Goal: Task Accomplishment & Management: Complete application form

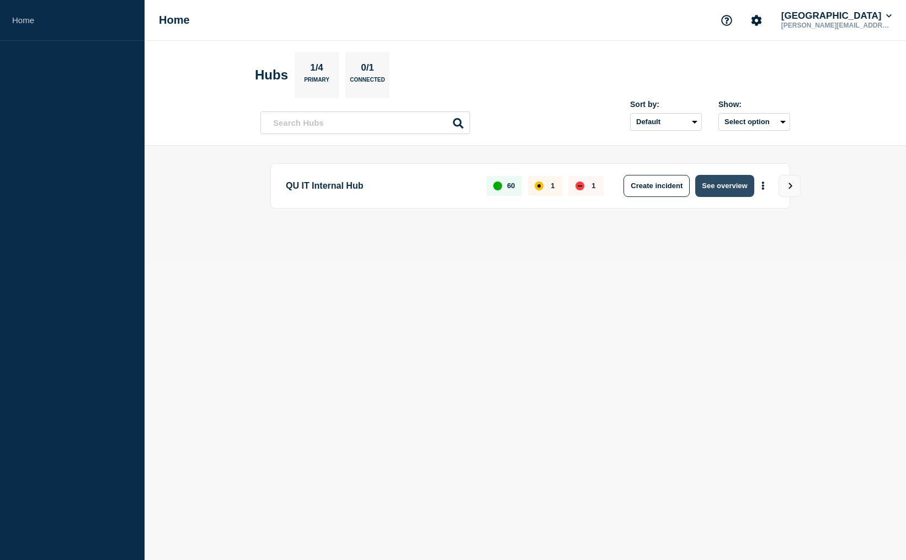
click at [724, 188] on button "See overview" at bounding box center [725, 186] width 59 height 22
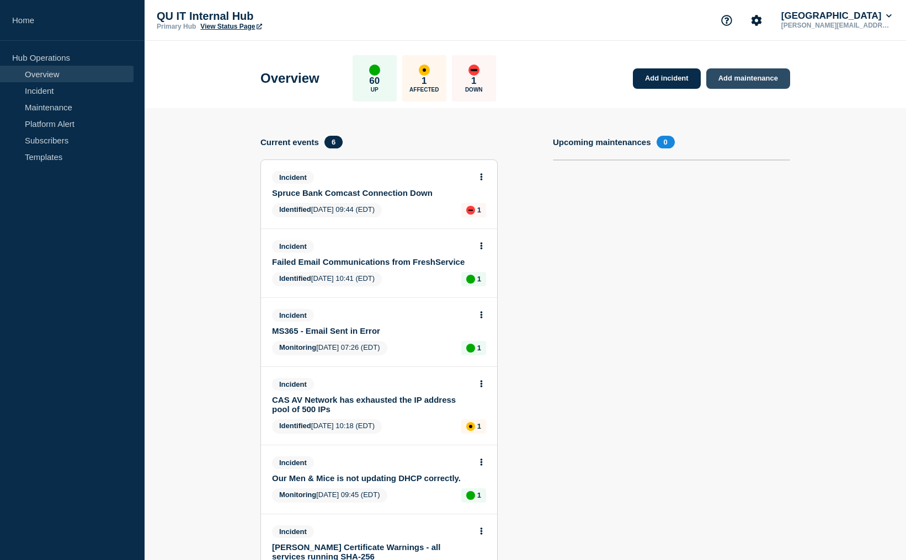
click at [756, 79] on link "Add maintenance" at bounding box center [749, 78] width 84 height 20
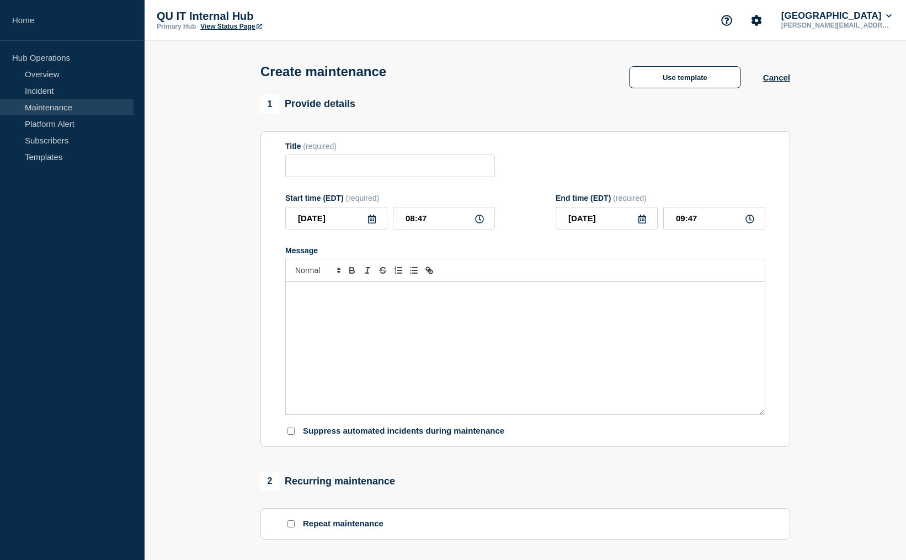
click at [370, 224] on icon at bounding box center [372, 219] width 9 height 9
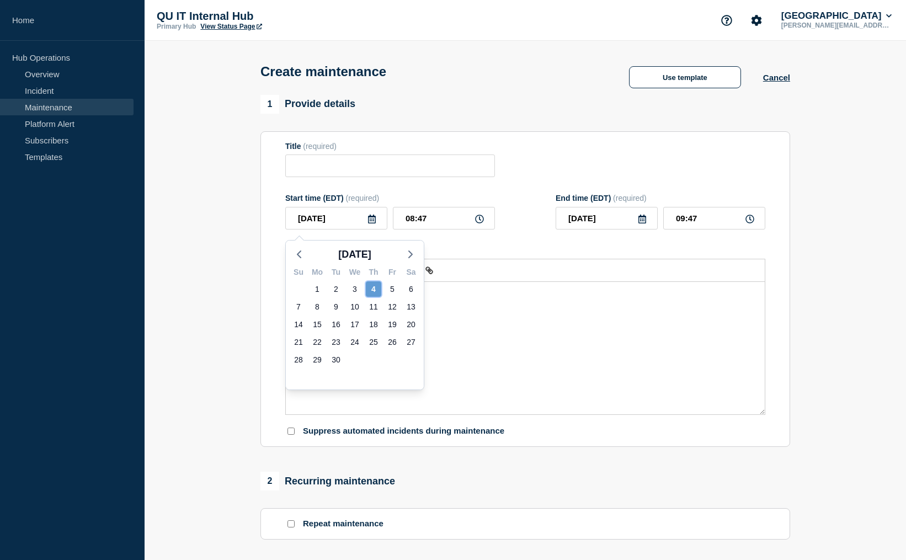
click at [375, 286] on div "4" at bounding box center [373, 289] width 15 height 15
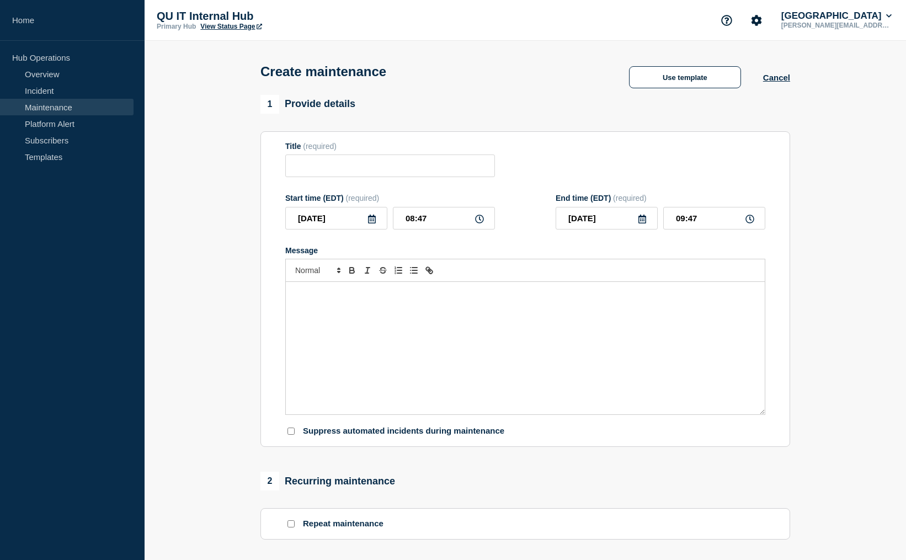
click at [477, 224] on icon at bounding box center [479, 219] width 9 height 9
click at [445, 225] on input "08:47" at bounding box center [444, 218] width 102 height 23
type input "08:00"
type input "09:00"
type input "03:00"
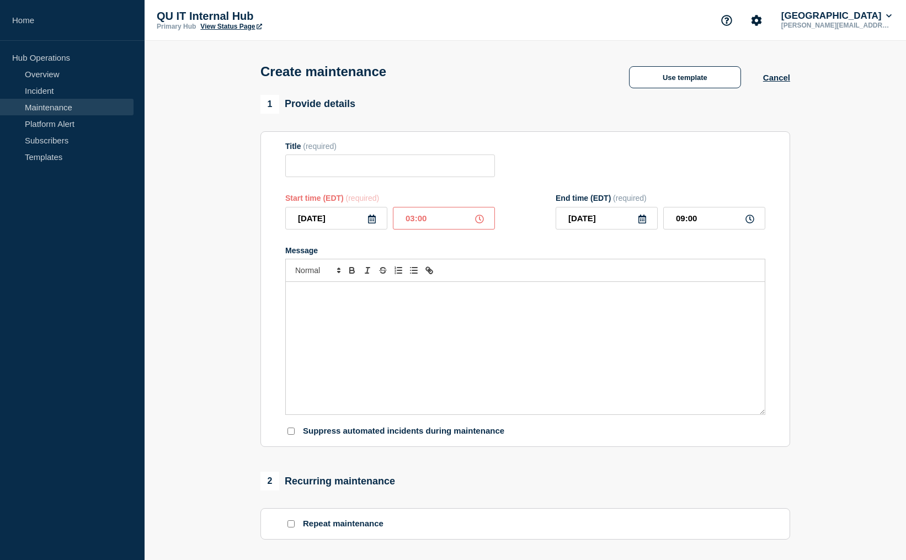
type input "04:00"
click at [430, 177] on input "Title" at bounding box center [390, 166] width 210 height 23
type input "Juniper Mist Access Point code update"
click at [643, 223] on icon at bounding box center [643, 219] width 8 height 9
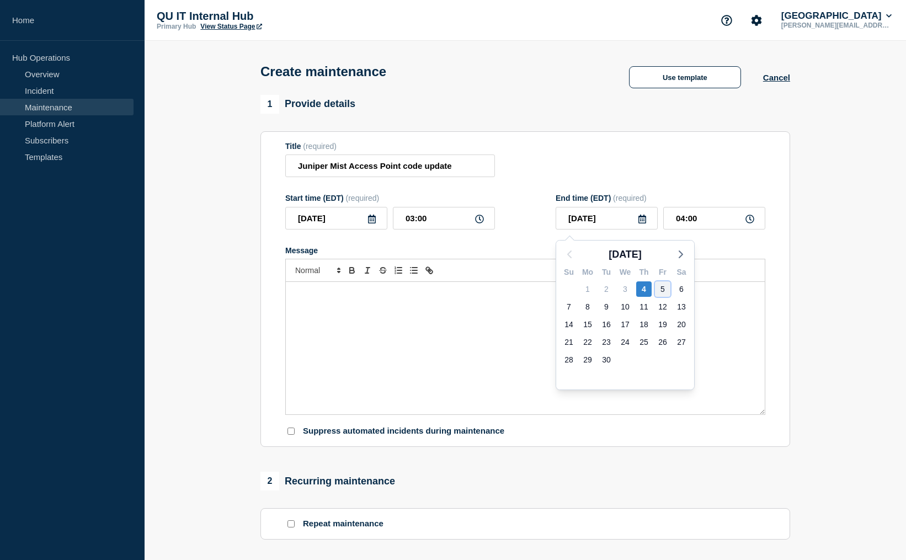
click at [667, 290] on div "5" at bounding box center [662, 289] width 15 height 15
type input "[DATE]"
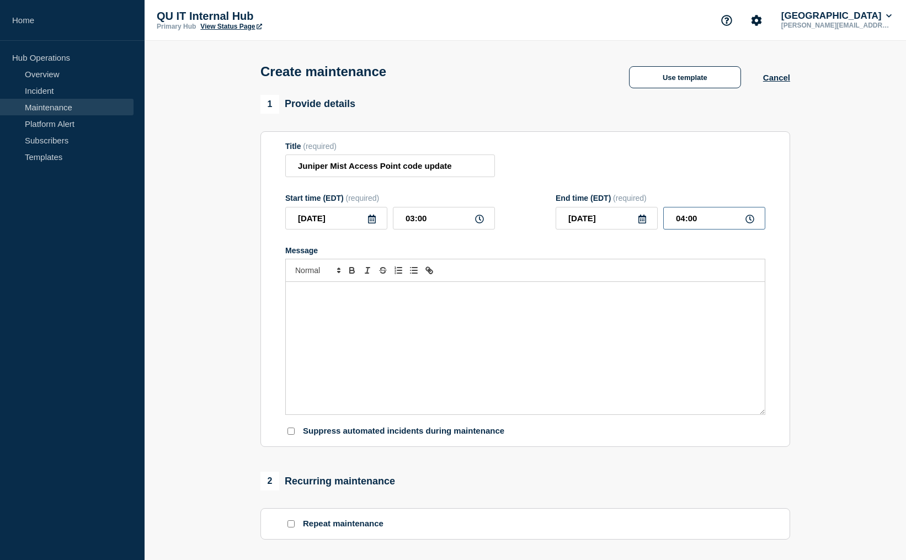
click at [728, 222] on input "04:00" at bounding box center [714, 218] width 102 height 23
type input "18:00"
click at [476, 306] on div "Message" at bounding box center [525, 348] width 479 height 132
click at [335, 299] on p "To enrich screen reader interactions, please activate Accessibility in Grammarl…" at bounding box center [525, 294] width 463 height 10
click at [480, 299] on p "The wireless access point The Complex ([PERSON_NAME], Founders and [PERSON_NAME…" at bounding box center [525, 294] width 463 height 10
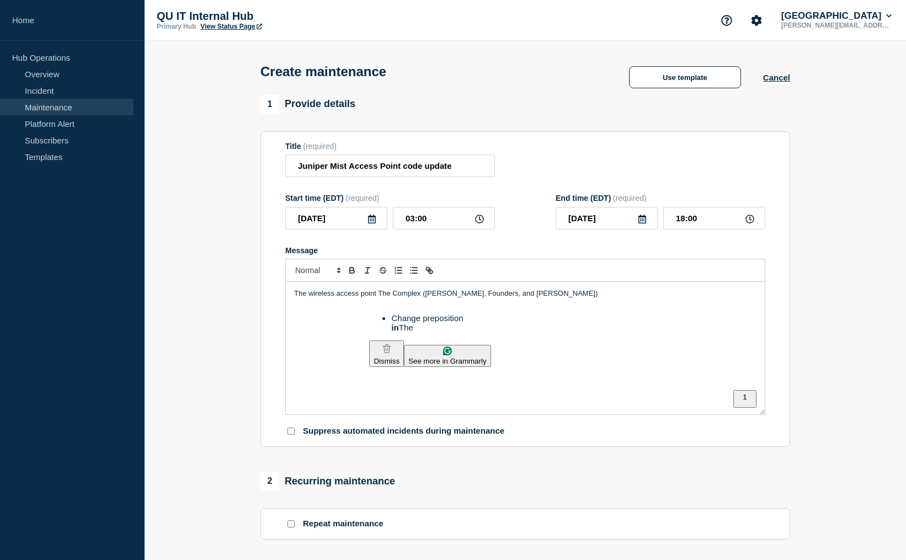
click at [380, 299] on p "The wireless access point The Complex ([PERSON_NAME], Founders, and [PERSON_NAM…" at bounding box center [525, 294] width 463 height 10
click at [386, 328] on html "Home Hub Operations Overview Incident Maintenance Platform Alert Subscribers Te…" at bounding box center [453, 280] width 906 height 560
click at [571, 296] on p "The wireless access point in The Complex ([PERSON_NAME], Founders, and [PERSON_…" at bounding box center [525, 294] width 463 height 10
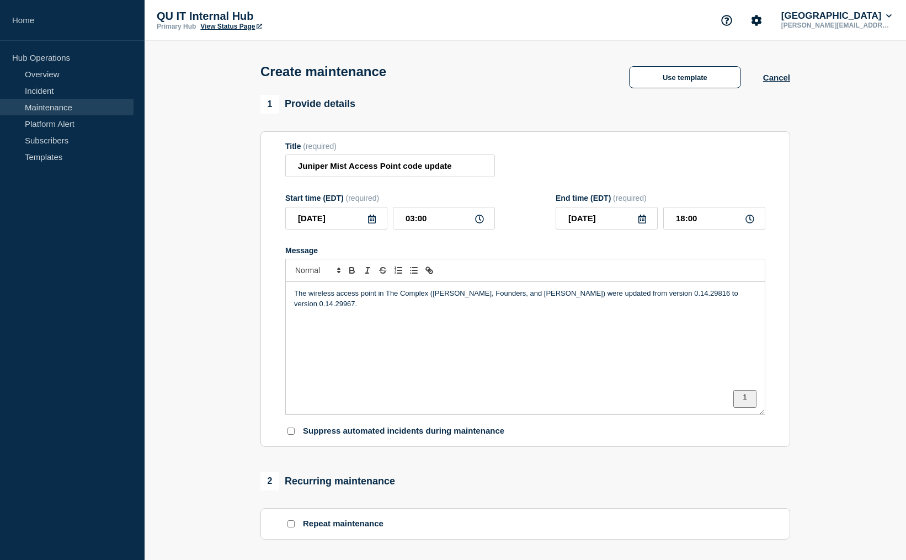
click at [376, 300] on p "The wireless access point in The Complex ([PERSON_NAME], Founders, and [PERSON_…" at bounding box center [525, 299] width 463 height 20
click at [503, 320] on div "The wireless access points in The Complex ([PERSON_NAME], Founders, and [PERSON…" at bounding box center [525, 348] width 479 height 132
click at [526, 341] on div "The wireless access points in The Complex ([PERSON_NAME], Founders, and [PERSON…" at bounding box center [525, 348] width 479 height 132
click at [760, 300] on div "The wireless access points in The Complex ([PERSON_NAME], Founders, and [PERSON…" at bounding box center [525, 348] width 479 height 132
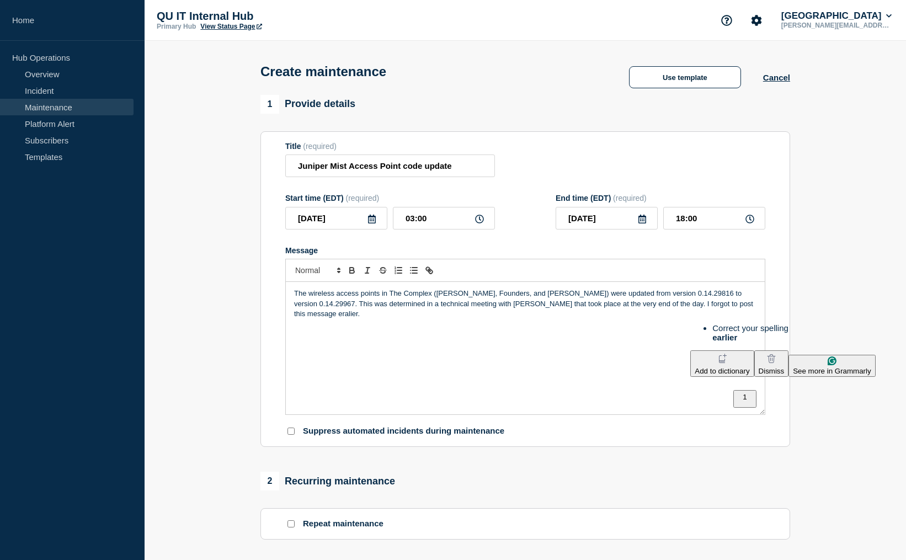
click at [700, 336] on html "Home Hub Operations Overview Incident Maintenance Platform Alert Subscribers Te…" at bounding box center [453, 280] width 906 height 560
click at [744, 300] on p "The wireless access points in The Complex ([PERSON_NAME], Founders, and [PERSON…" at bounding box center [525, 304] width 463 height 30
click at [740, 306] on p "The wireless access points in The Complex ([PERSON_NAME], Founders, and [PERSON…" at bounding box center [525, 304] width 463 height 30
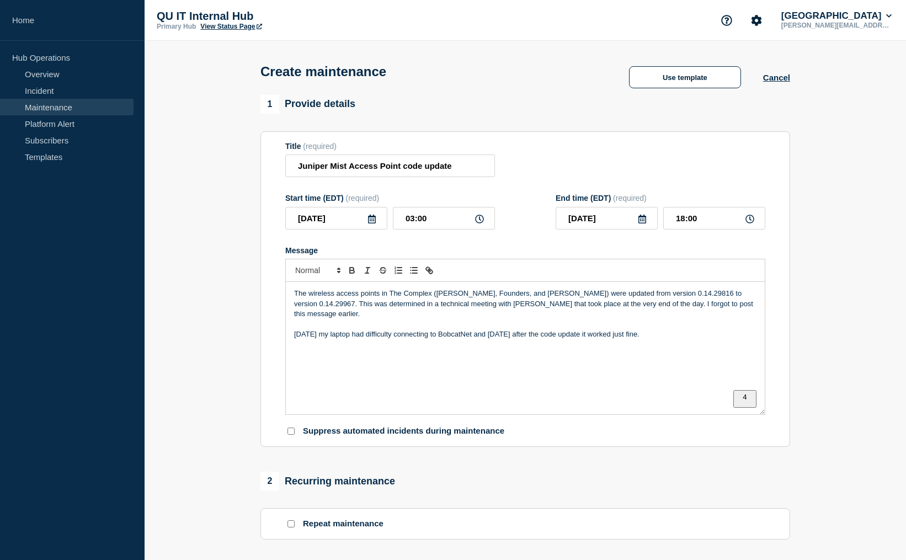
click at [479, 332] on p "[DATE] my laptop had difficulty connecting to BobcatNet and [DATE] after the co…" at bounding box center [525, 335] width 463 height 10
click at [353, 367] on html "Home Hub Operations Overview Incident Maintenance Platform Alert Subscribers Te…" at bounding box center [453, 280] width 906 height 560
click at [484, 332] on p "[DATE], my laptop had difficulty connecting to BobcatNe,t and [DATE] after the …" at bounding box center [525, 335] width 463 height 10
click at [515, 330] on p "[DATE], my laptop had difficulty connecting to BobcatNet and [DATE] after the c…" at bounding box center [525, 335] width 463 height 10
click at [582, 331] on p "[DATE], my laptop had difficulty connecting to BobcatNet and [DATE], after the …" at bounding box center [525, 335] width 463 height 10
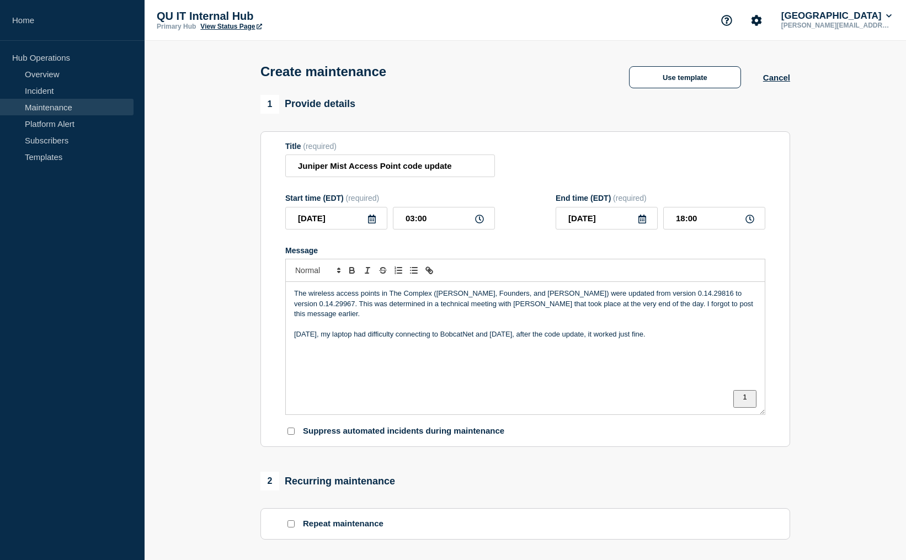
click at [588, 355] on html "Home Hub Operations Overview Incident Maintenance Platform Alert Subscribers Te…" at bounding box center [453, 280] width 906 height 560
click at [500, 362] on html "Home Hub Operations Overview Incident Maintenance Platform Alert Subscribers Te…" at bounding box center [453, 280] width 906 height 560
click at [665, 333] on p "[DATE], my laptop had difficulty connecting to BobcatNet, and [DATE], after the…" at bounding box center [525, 335] width 463 height 10
click at [307, 360] on p "This Code specifically calls out the "Intel AX211" at bounding box center [525, 365] width 463 height 10
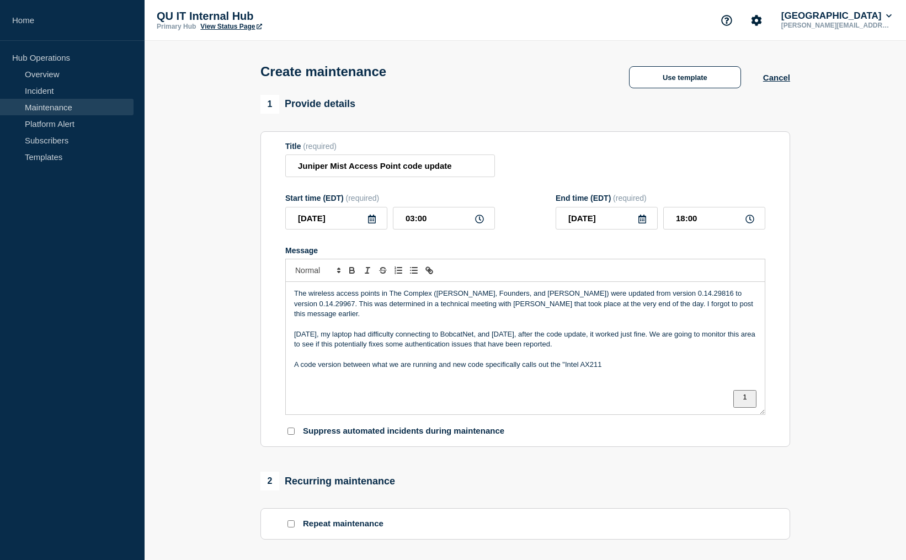
click at [573, 361] on p "A code version between what we are running and new code specifically calls out …" at bounding box center [525, 365] width 463 height 10
click at [470, 395] on html "Home Hub Operations Overview Incident Maintenance Platform Alert Subscribers Te…" at bounding box center [453, 280] width 906 height 560
click at [728, 360] on p "A code version between what we are running and the new code specifically calls …" at bounding box center [525, 365] width 463 height 10
click at [688, 386] on html "Home Hub Operations Overview Incident Maintenance Platform Alert Subscribers Te…" at bounding box center [453, 280] width 906 height 560
click at [732, 360] on p "A code version between what we are running and the new code specifically calls …" at bounding box center [525, 365] width 463 height 10
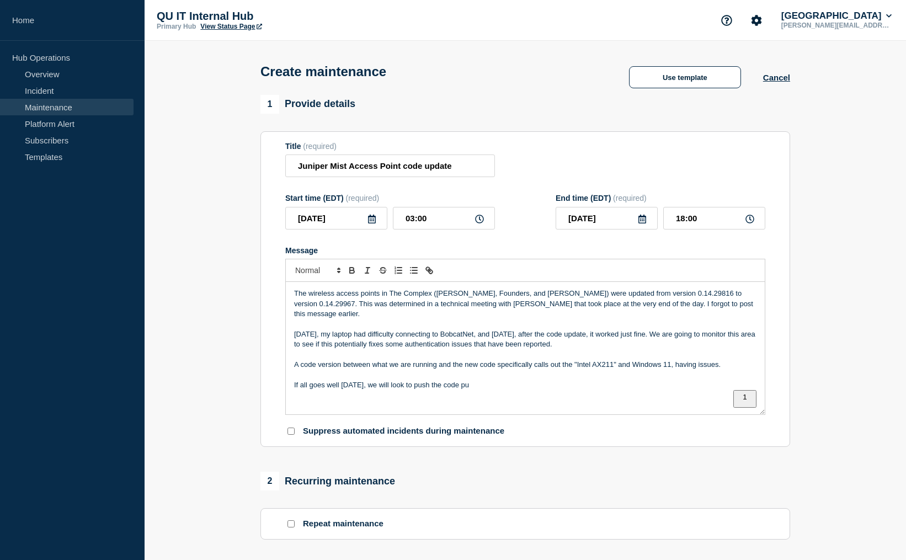
drag, startPoint x: 729, startPoint y: 310, endPoint x: 737, endPoint y: 311, distance: 8.4
click at [730, 310] on p "The wireless access points in The Complex ([PERSON_NAME], Founders, and [PERSON…" at bounding box center [525, 304] width 463 height 30
click at [291, 320] on div "The wireless access points in The Complex ([PERSON_NAME], Founders, and [PERSON…" at bounding box center [525, 348] width 479 height 132
click at [385, 319] on p "The wireless access points in The Complex ([PERSON_NAME], Founders, and [PERSON…" at bounding box center [525, 304] width 463 height 30
drag, startPoint x: 465, startPoint y: 395, endPoint x: 519, endPoint y: 382, distance: 55.0
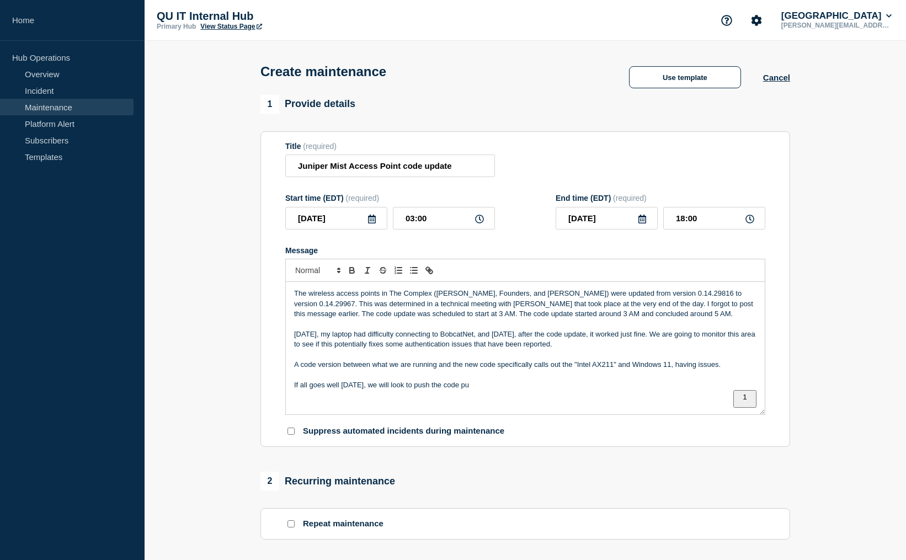
click at [469, 390] on p "If all goes well [DATE], we will look to push the code pu" at bounding box center [525, 385] width 463 height 10
click at [507, 390] on p "If all goes well [DATE], we will look to push the code to ALL of the JUipier Mi…" at bounding box center [525, 385] width 463 height 10
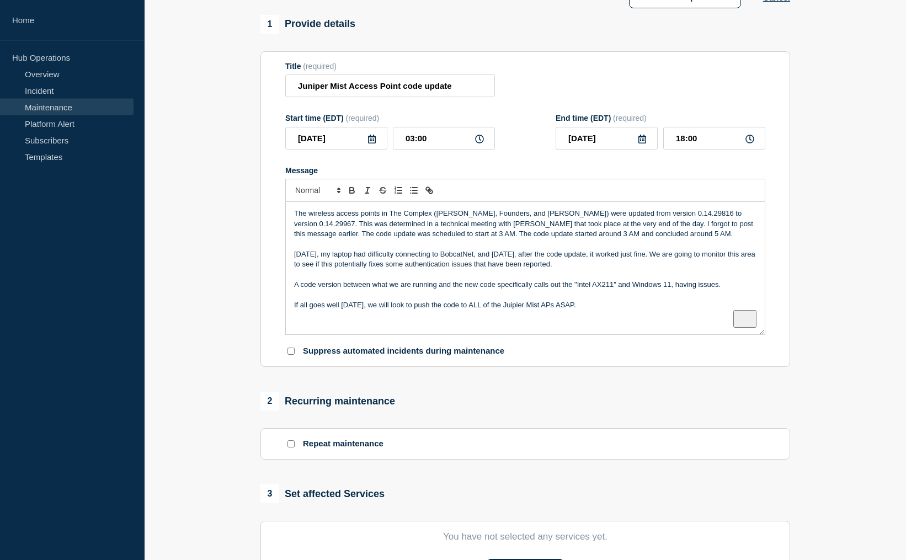
scroll to position [169, 0]
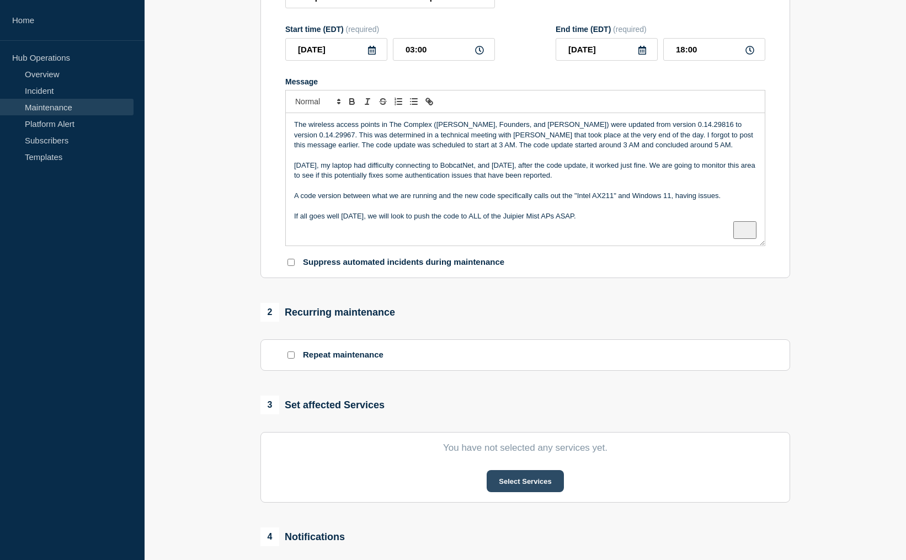
click at [516, 489] on button "Select Services" at bounding box center [525, 481] width 77 height 22
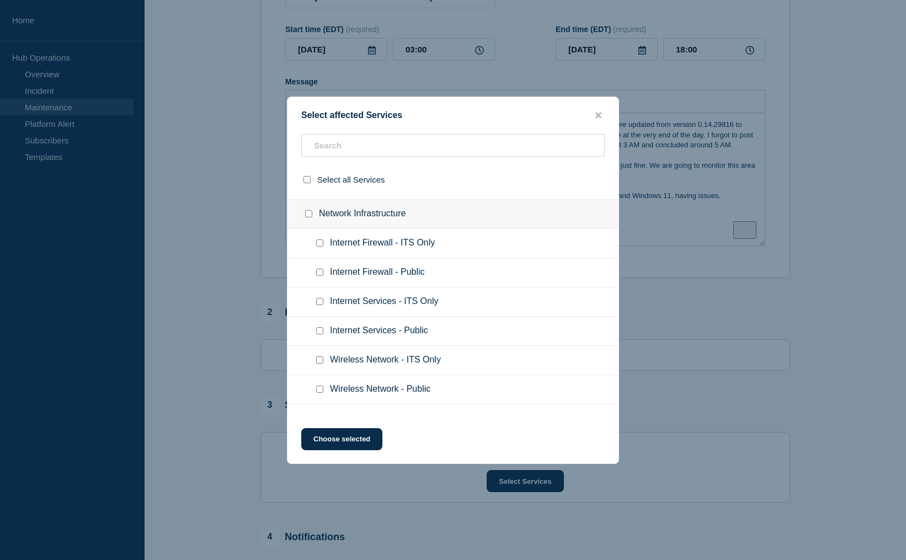
scroll to position [788, 0]
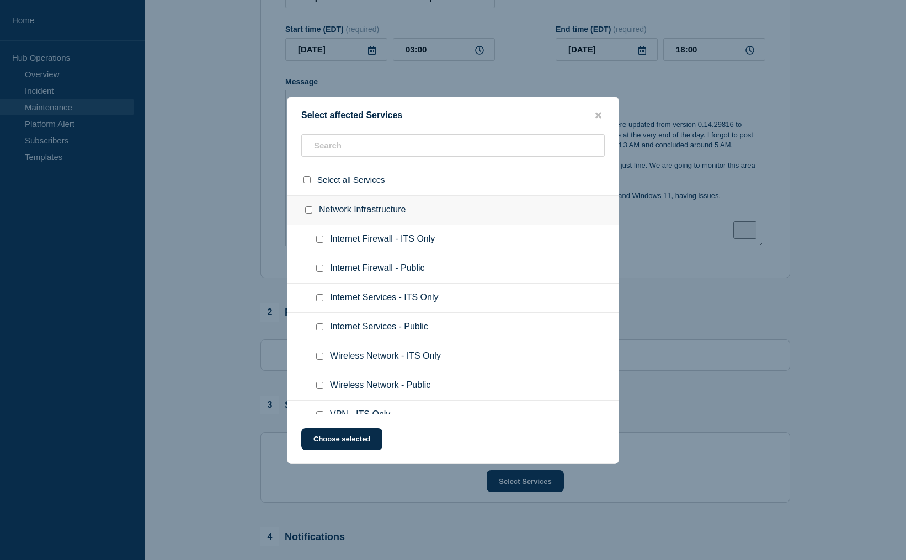
click at [321, 388] on input "Wireless Network - Public checkbox" at bounding box center [319, 385] width 7 height 7
checkbox input "true"
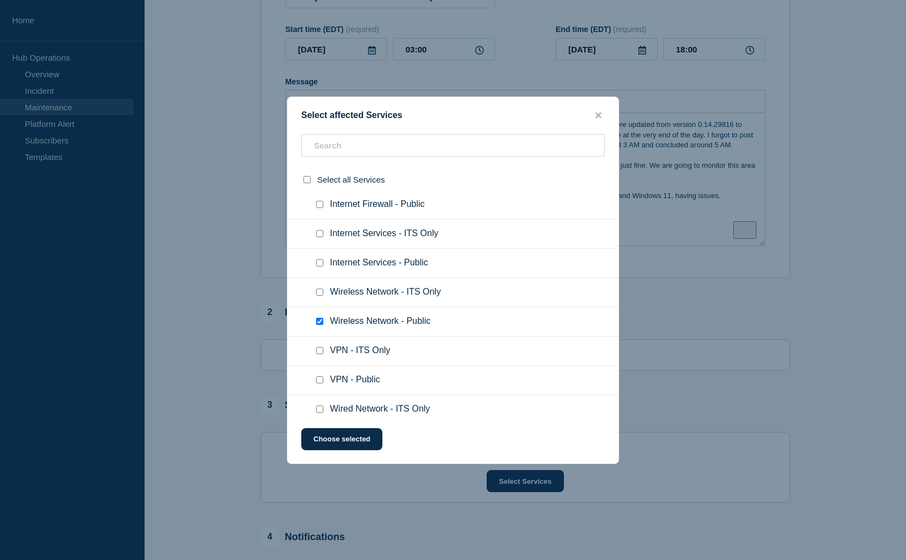
scroll to position [901, 0]
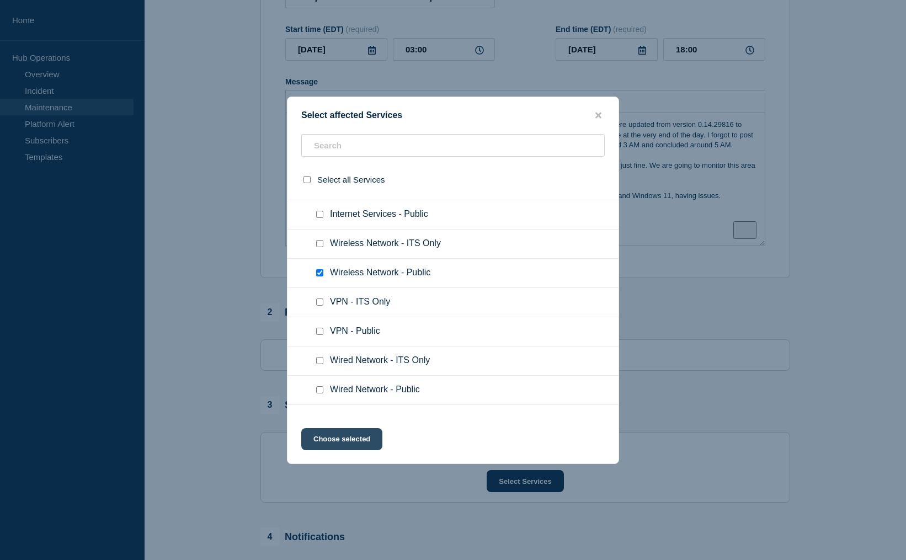
click at [333, 437] on button "Choose selected" at bounding box center [341, 439] width 81 height 22
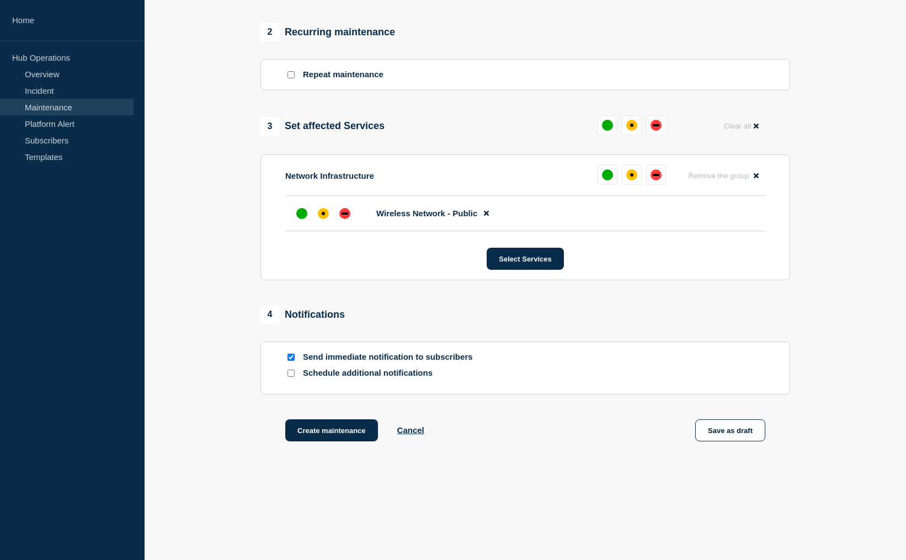
scroll to position [450, 0]
click at [607, 179] on div "up" at bounding box center [607, 173] width 11 height 11
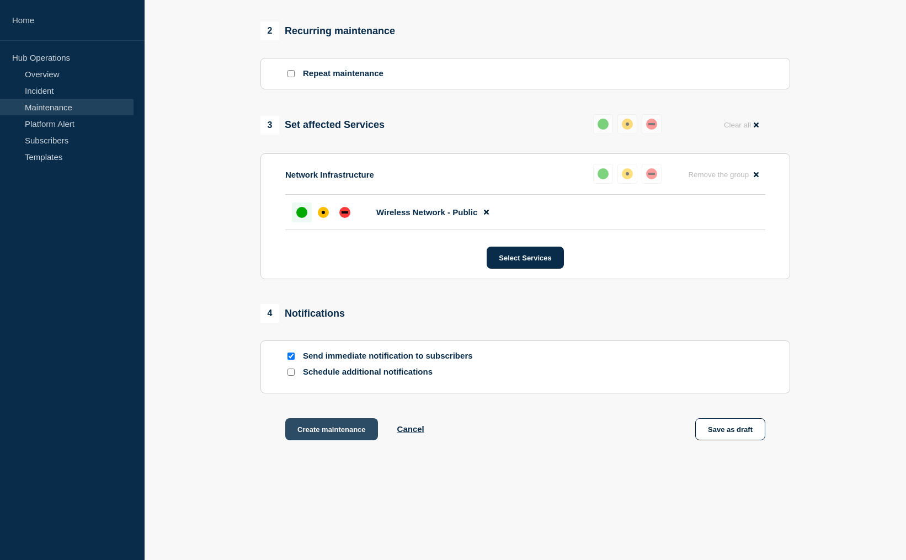
click at [338, 436] on button "Create maintenance" at bounding box center [331, 429] width 93 height 22
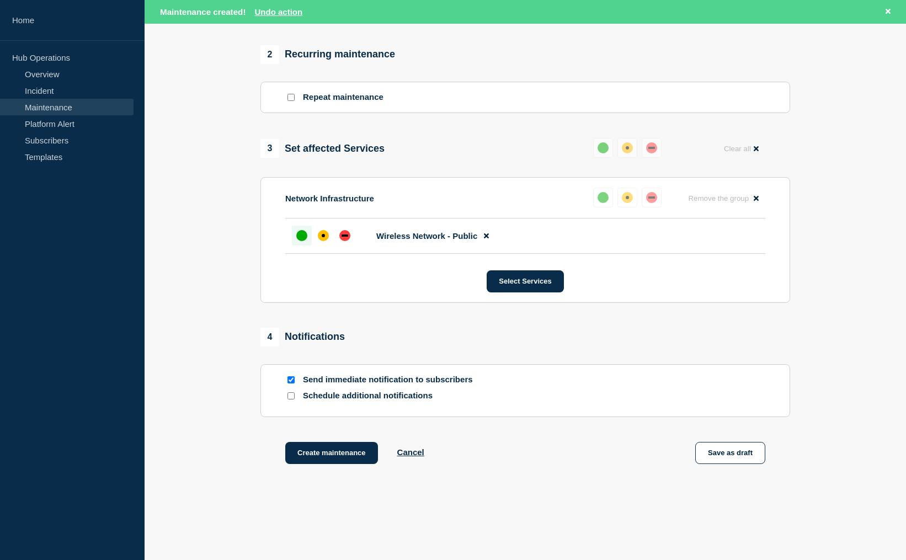
scroll to position [474, 0]
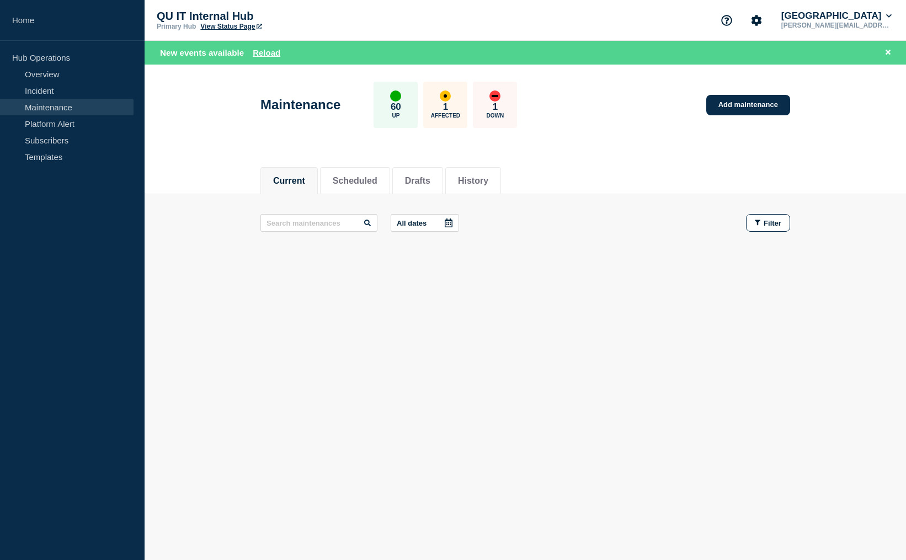
click at [49, 336] on aside "Home Hub Operations Overview Incident Maintenance Platform Alert Subscribers Te…" at bounding box center [72, 280] width 145 height 560
